Goal: Information Seeking & Learning: Compare options

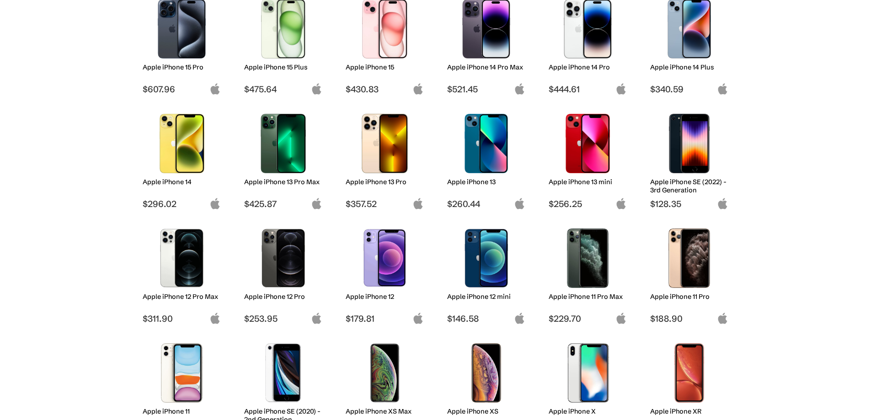
scroll to position [121, 0]
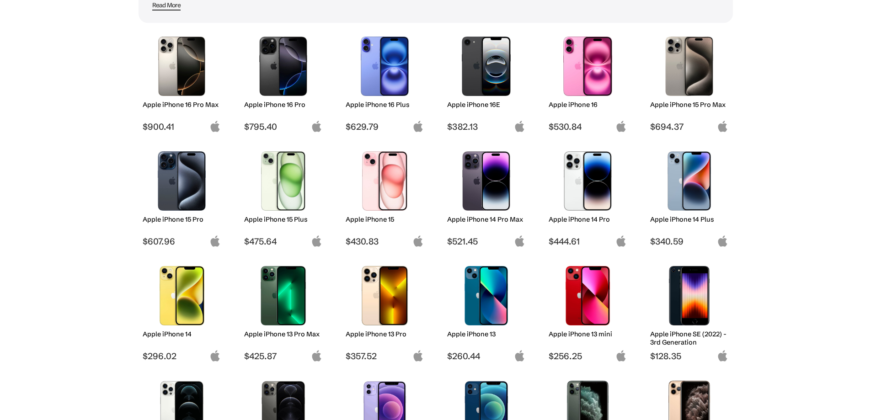
click at [185, 101] on h2 "Apple iPhone 16 Pro Max" at bounding box center [182, 105] width 78 height 8
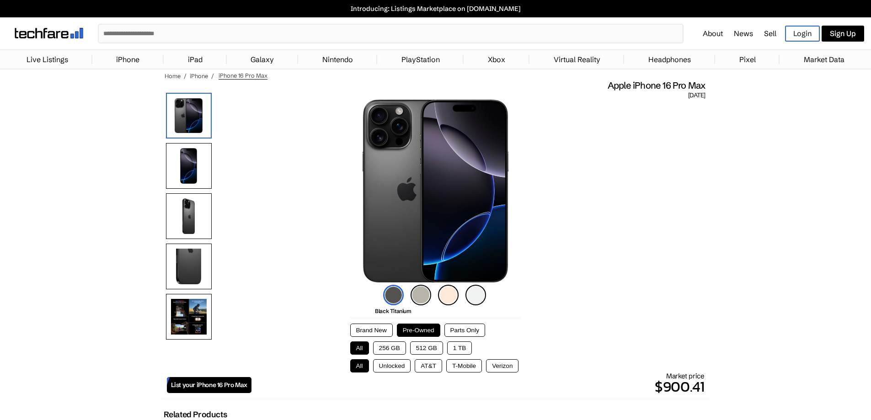
click at [431, 344] on button "512 GB" at bounding box center [426, 347] width 33 height 13
click at [431, 366] on button "AT&T" at bounding box center [427, 365] width 27 height 13
click at [667, 386] on p "$1000.00" at bounding box center [477, 387] width 453 height 22
copy p "1000.00"
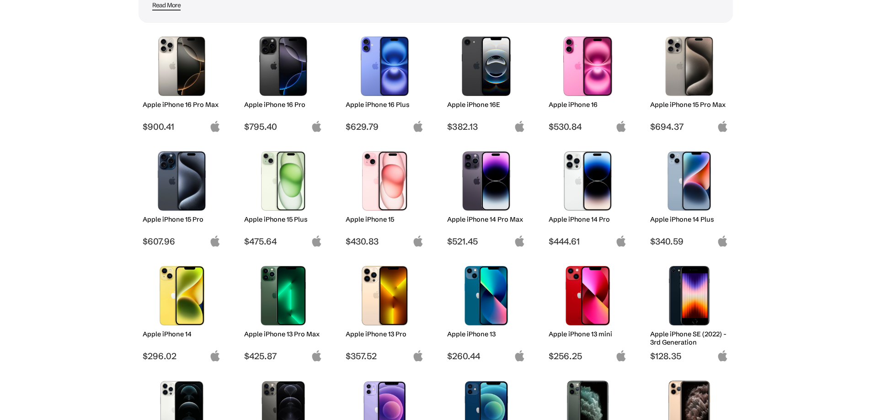
click at [288, 304] on img at bounding box center [283, 295] width 64 height 59
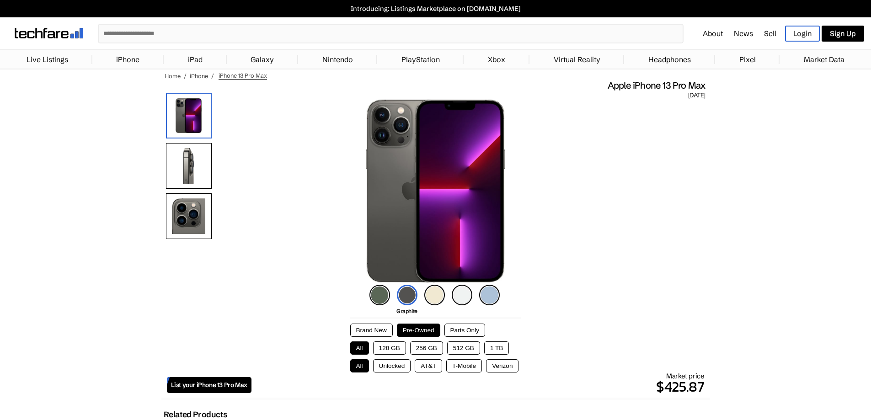
click at [436, 294] on img at bounding box center [434, 295] width 21 height 21
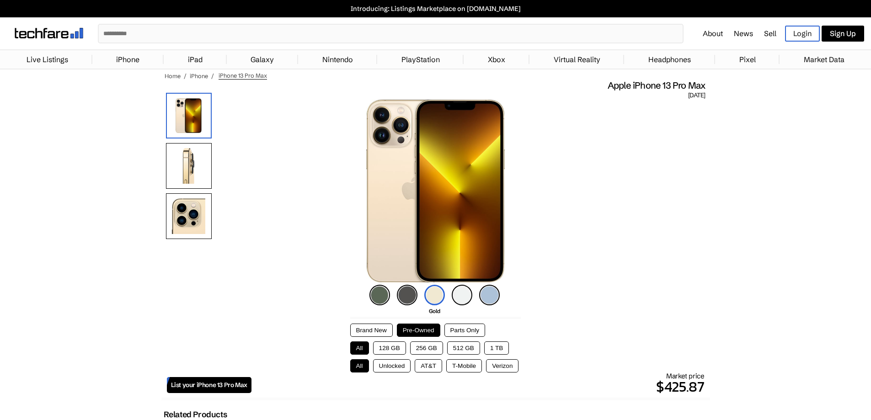
click at [396, 345] on button "128 GB" at bounding box center [389, 347] width 33 height 13
click at [467, 366] on button "T-Mobile" at bounding box center [464, 365] width 36 height 13
click at [685, 385] on p "$344.99" at bounding box center [477, 387] width 453 height 22
copy p "344.99"
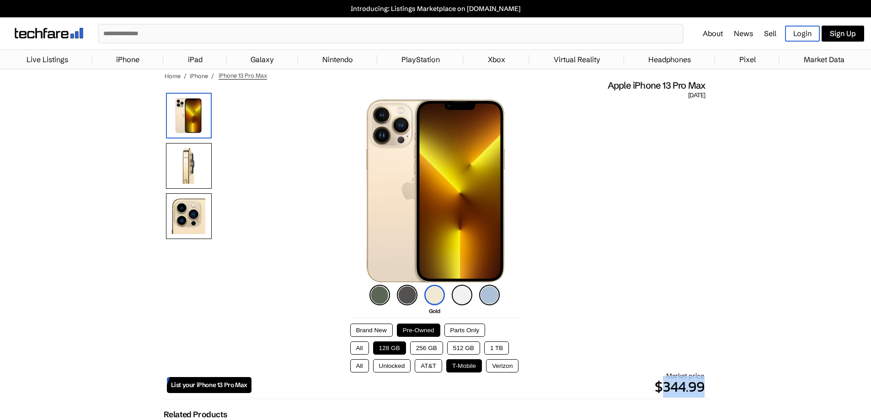
click at [391, 365] on button "Unlocked" at bounding box center [392, 365] width 38 height 13
click at [687, 388] on p "$411.54" at bounding box center [477, 387] width 453 height 22
copy p "411.54"
